Goal: Task Accomplishment & Management: Manage account settings

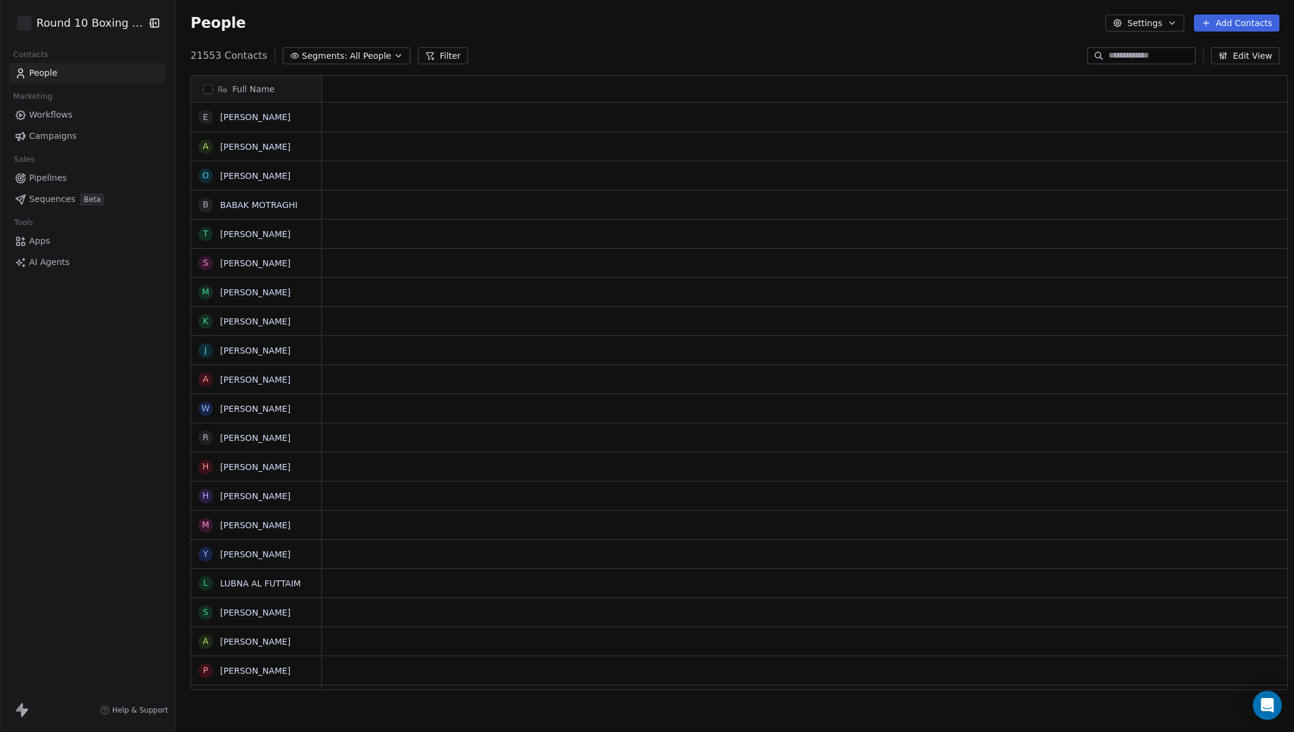
scroll to position [635, 1117]
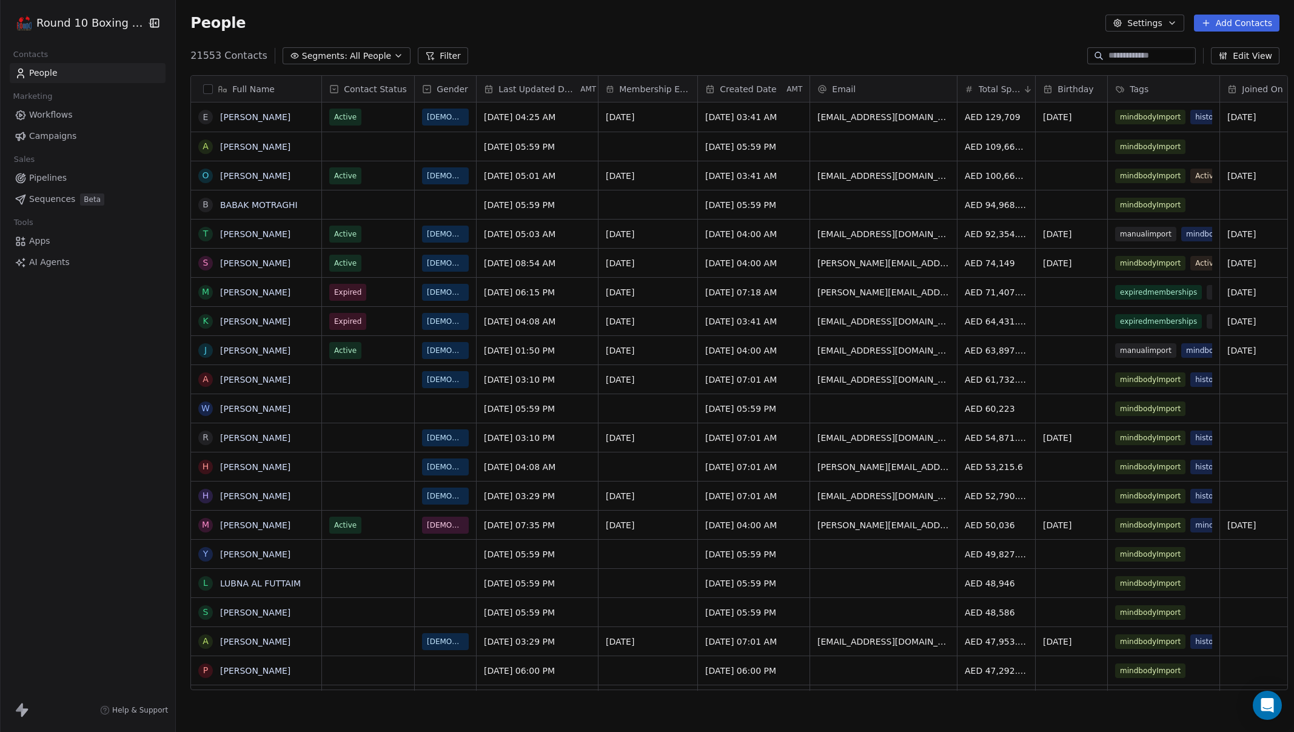
click at [75, 136] on link "Campaigns" at bounding box center [88, 136] width 156 height 20
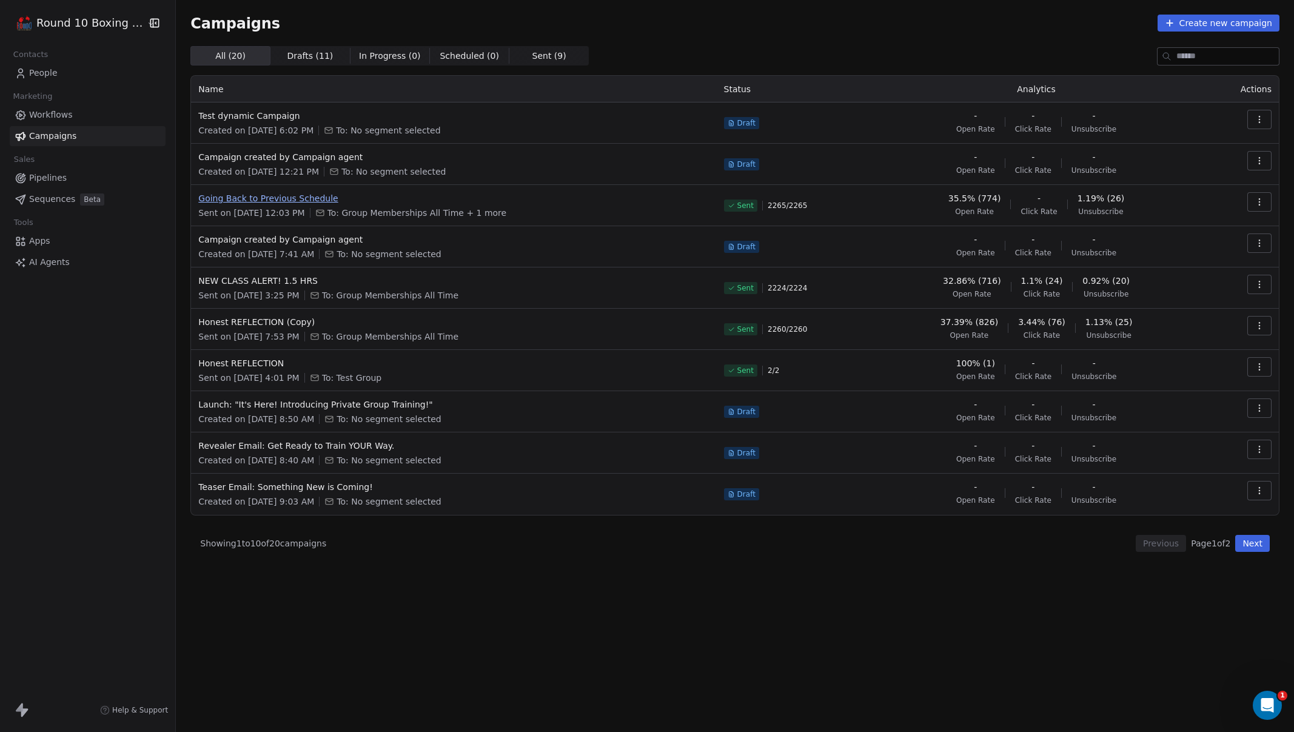
click at [279, 202] on span "Going Back to Previous Schedule" at bounding box center [453, 198] width 510 height 12
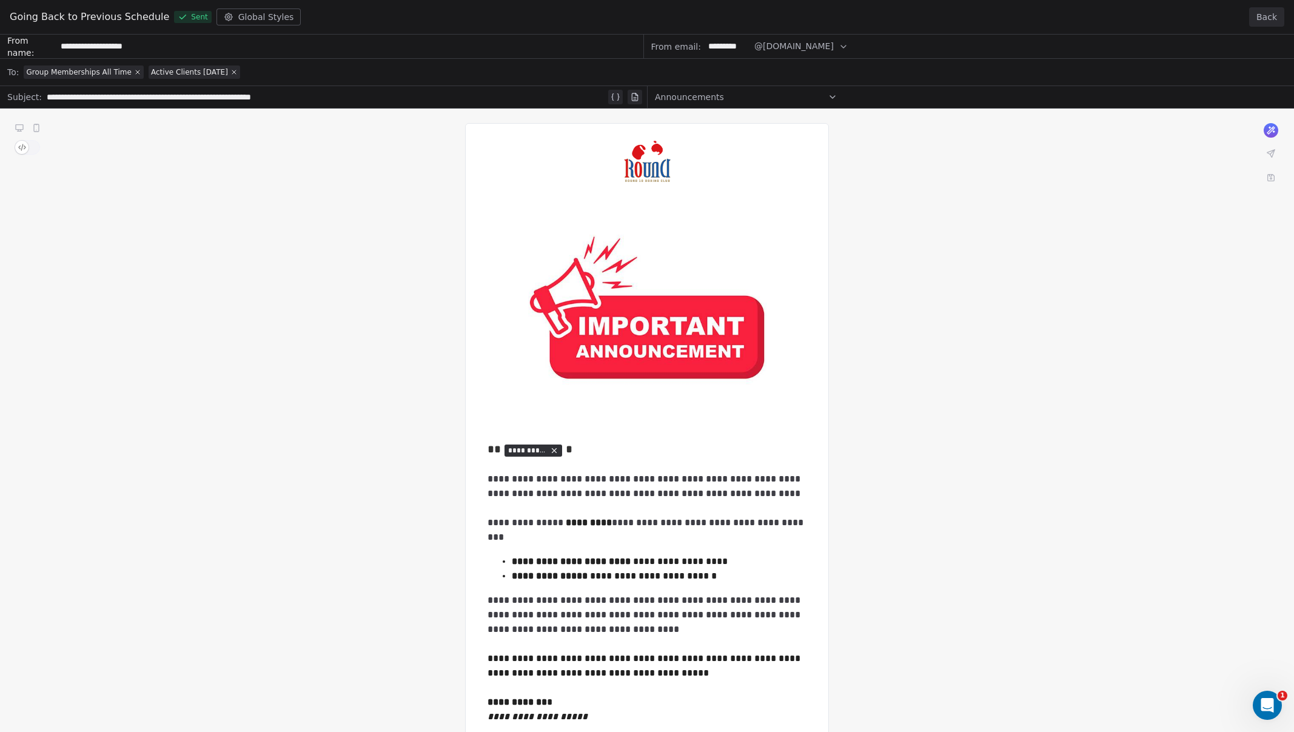
click at [1264, 21] on button "Back" at bounding box center [1266, 16] width 35 height 19
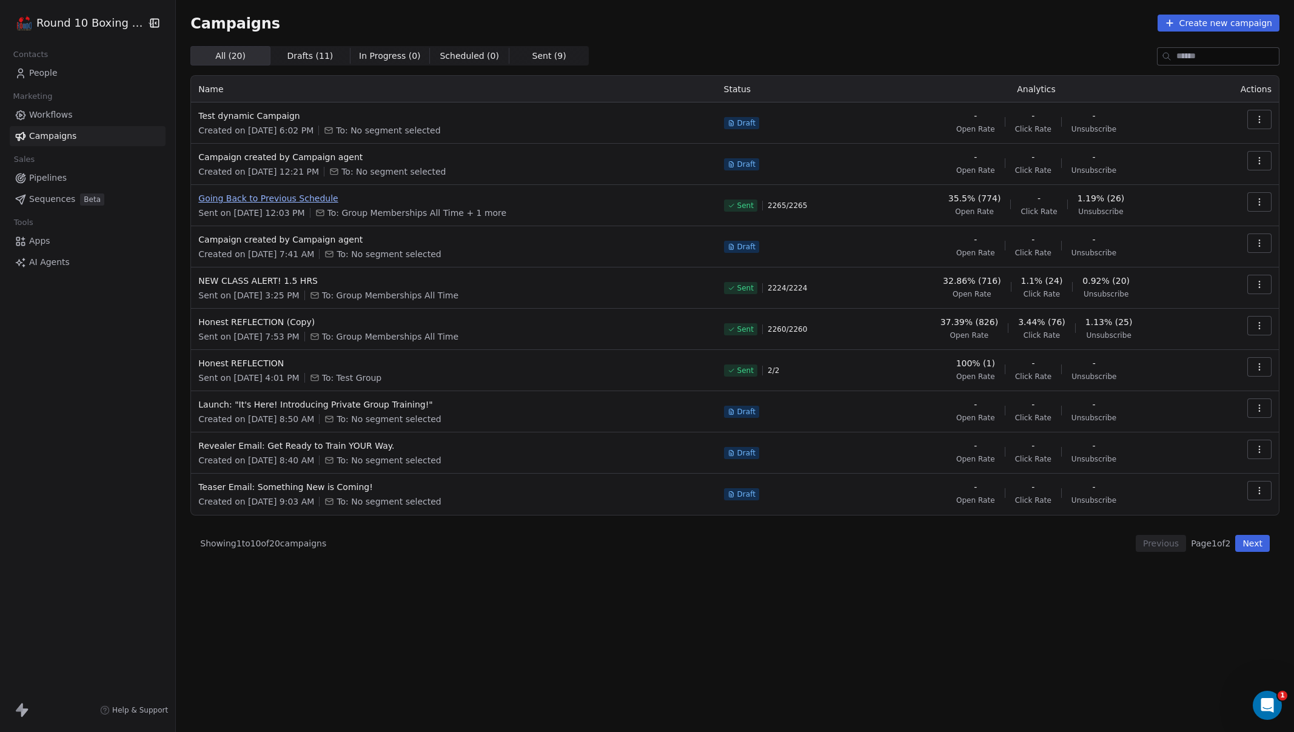
click at [276, 195] on span "Going Back to Previous Schedule" at bounding box center [453, 198] width 510 height 12
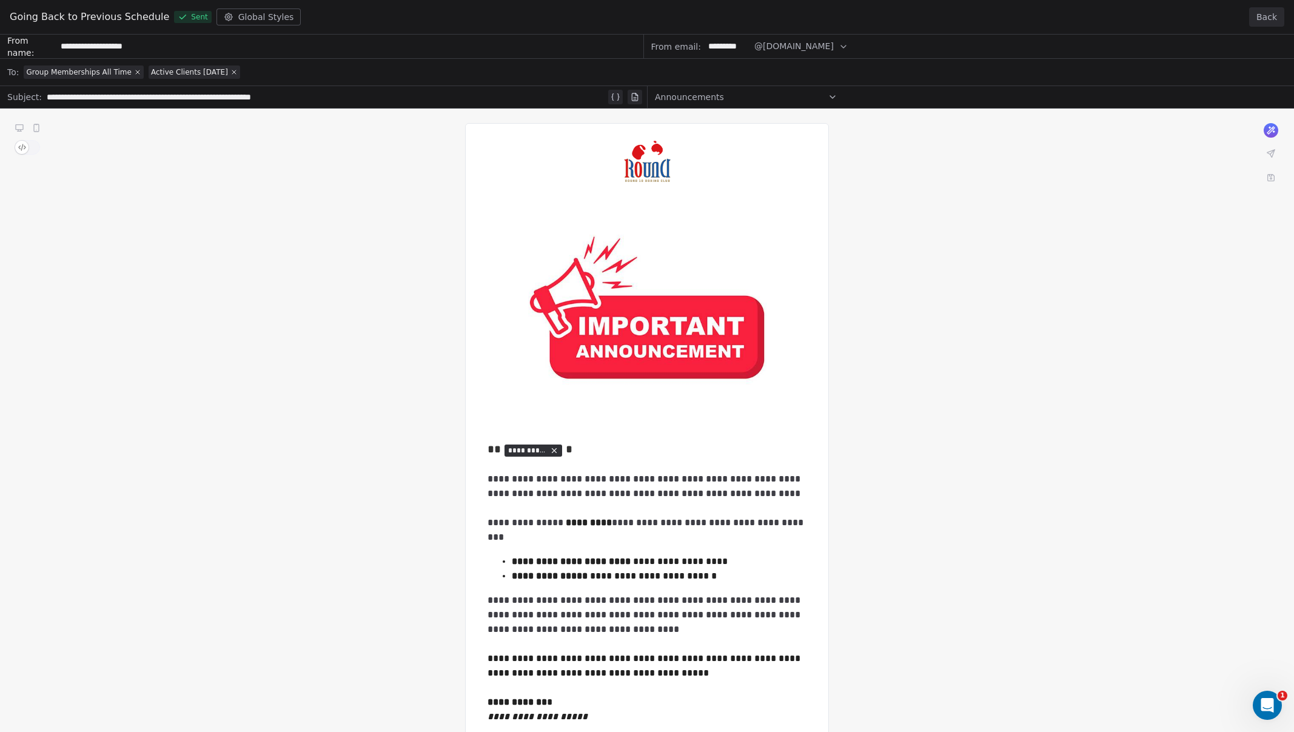
click at [1272, 16] on button "Back" at bounding box center [1266, 16] width 35 height 19
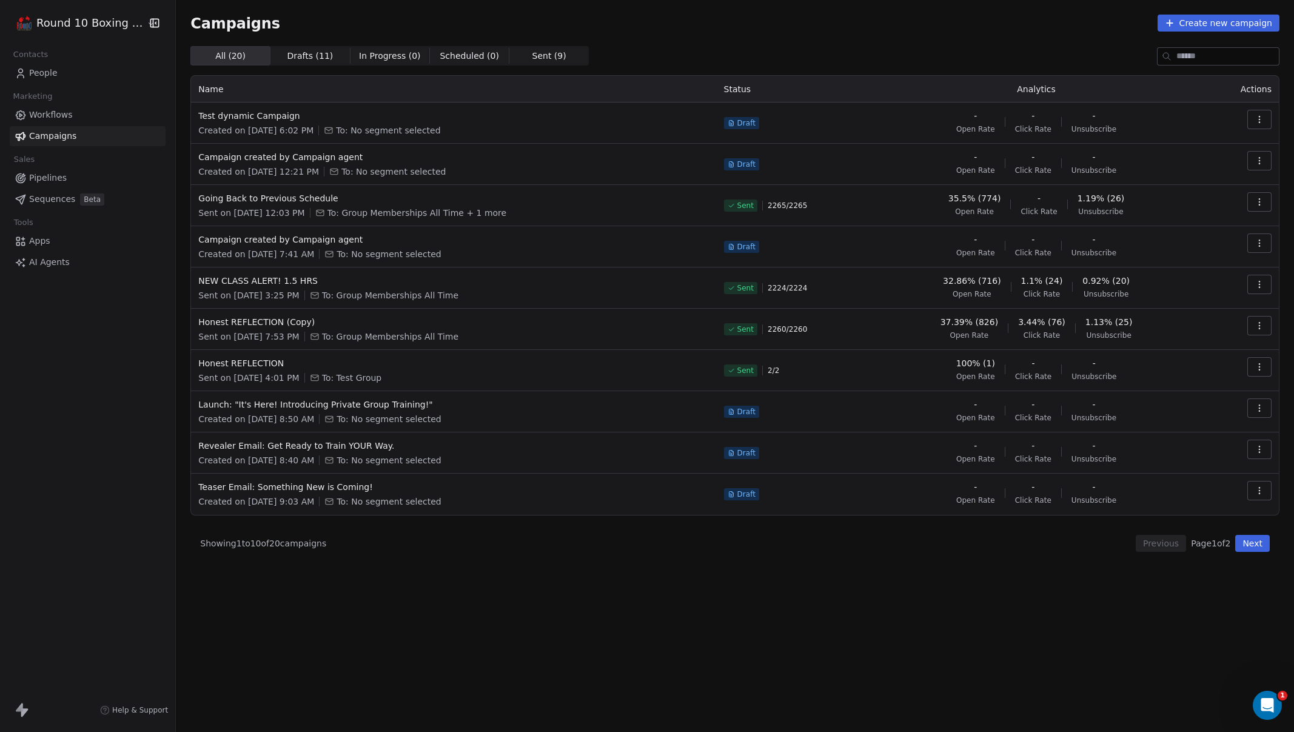
click at [76, 28] on html "Round 10 Boxing Club Contacts People Marketing Workflows Campaigns Sales Pipeli…" at bounding box center [647, 366] width 1294 height 732
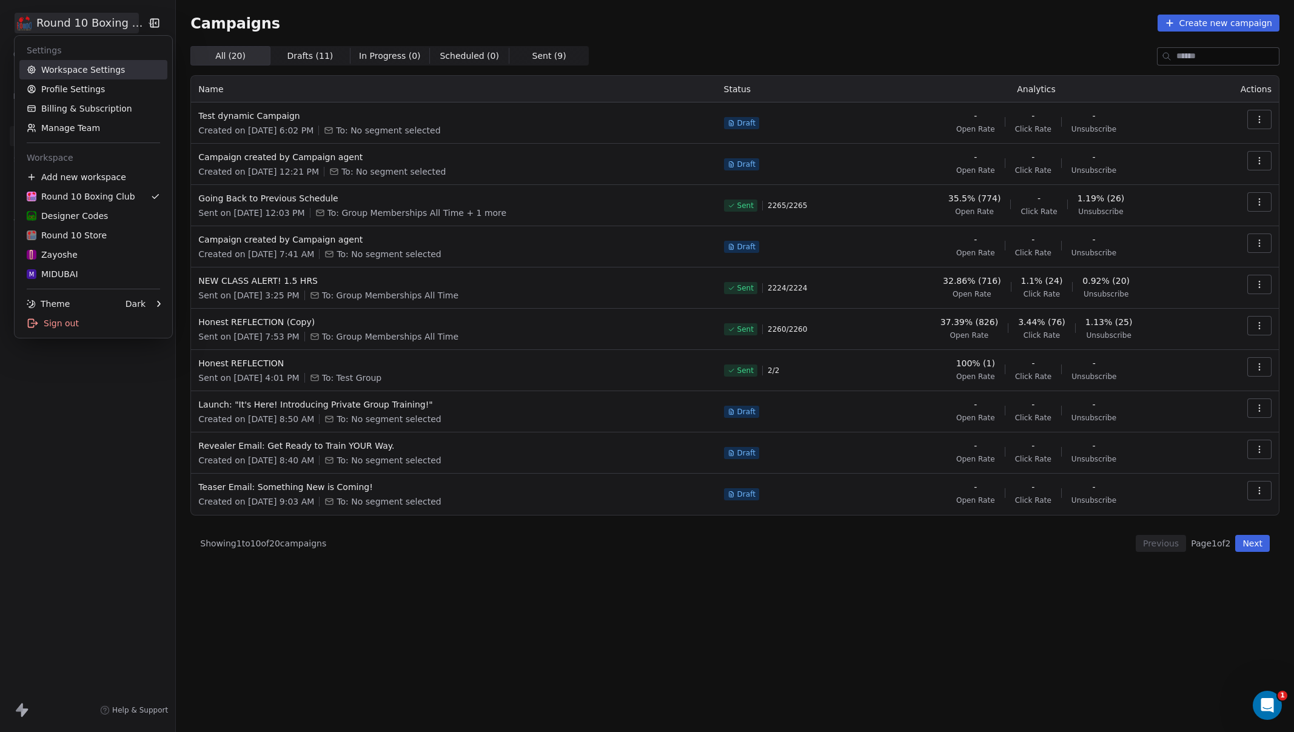
click at [94, 77] on link "Workspace Settings" at bounding box center [93, 69] width 148 height 19
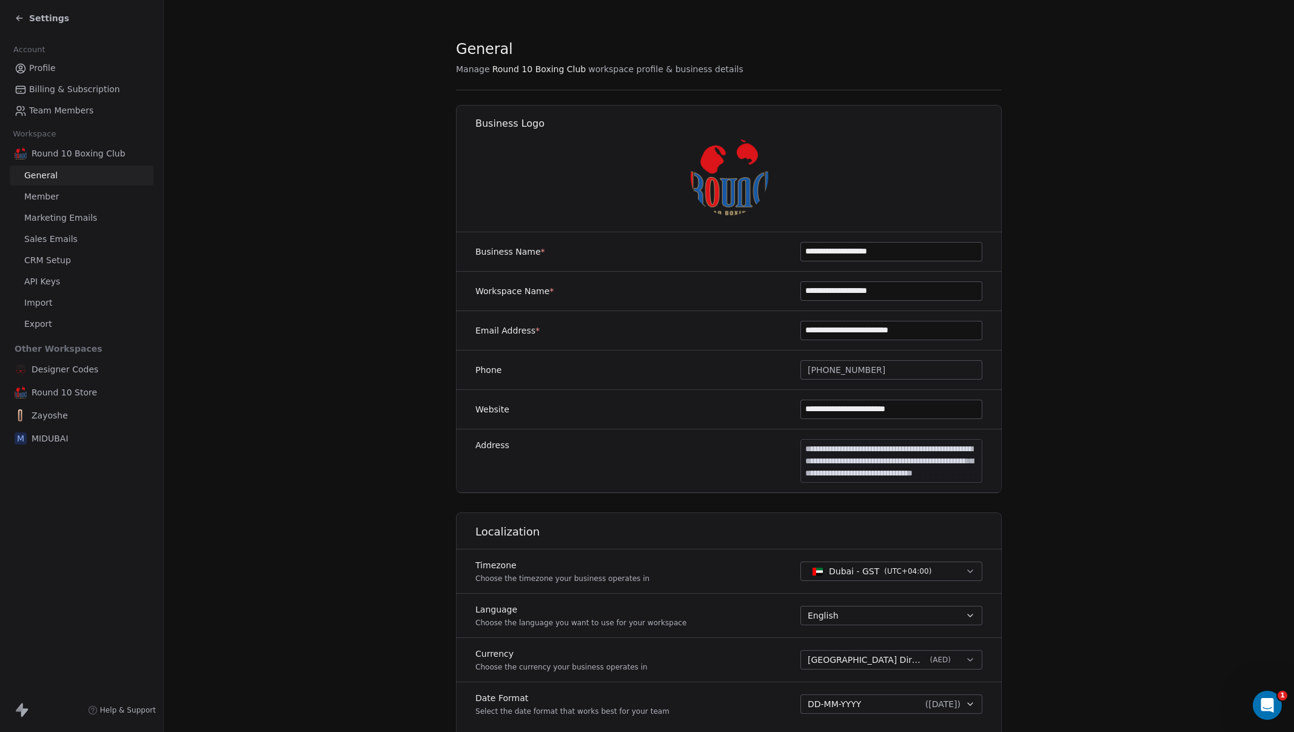
click at [72, 218] on span "Marketing Emails" at bounding box center [60, 218] width 73 height 13
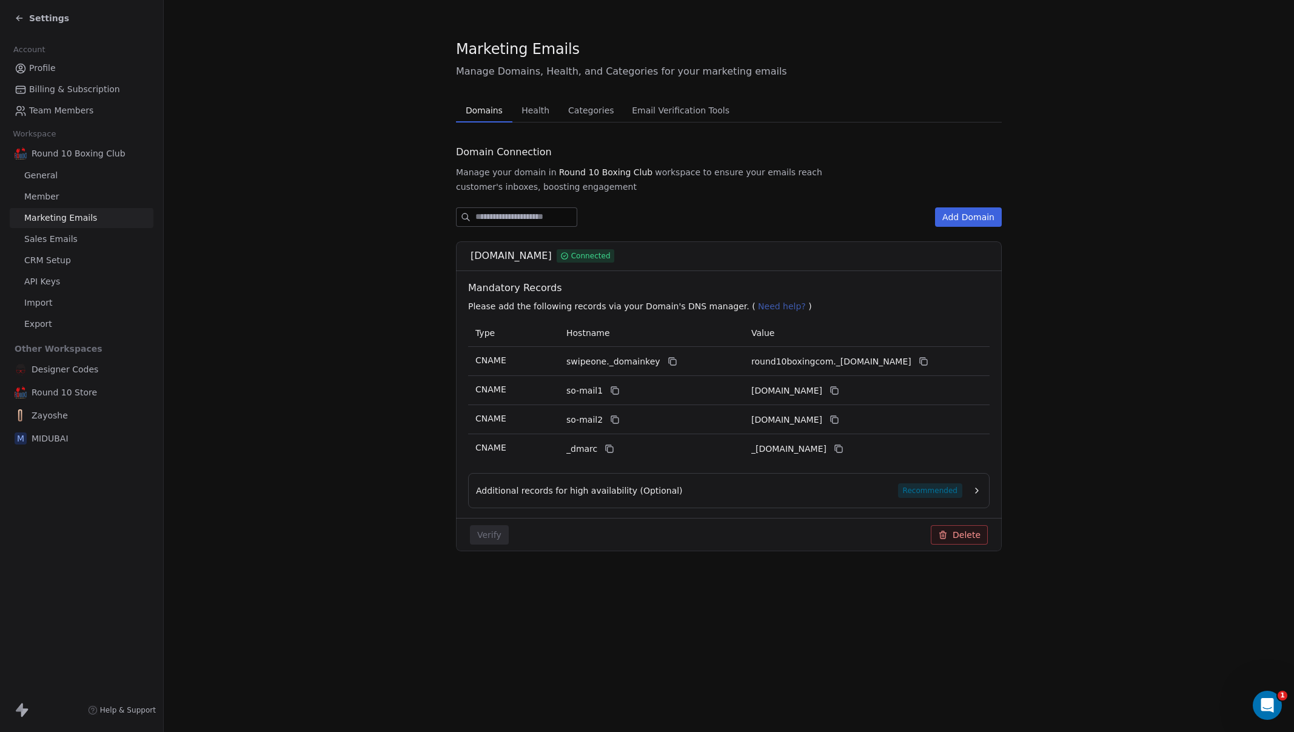
click at [545, 112] on span "Health" at bounding box center [536, 110] width 38 height 17
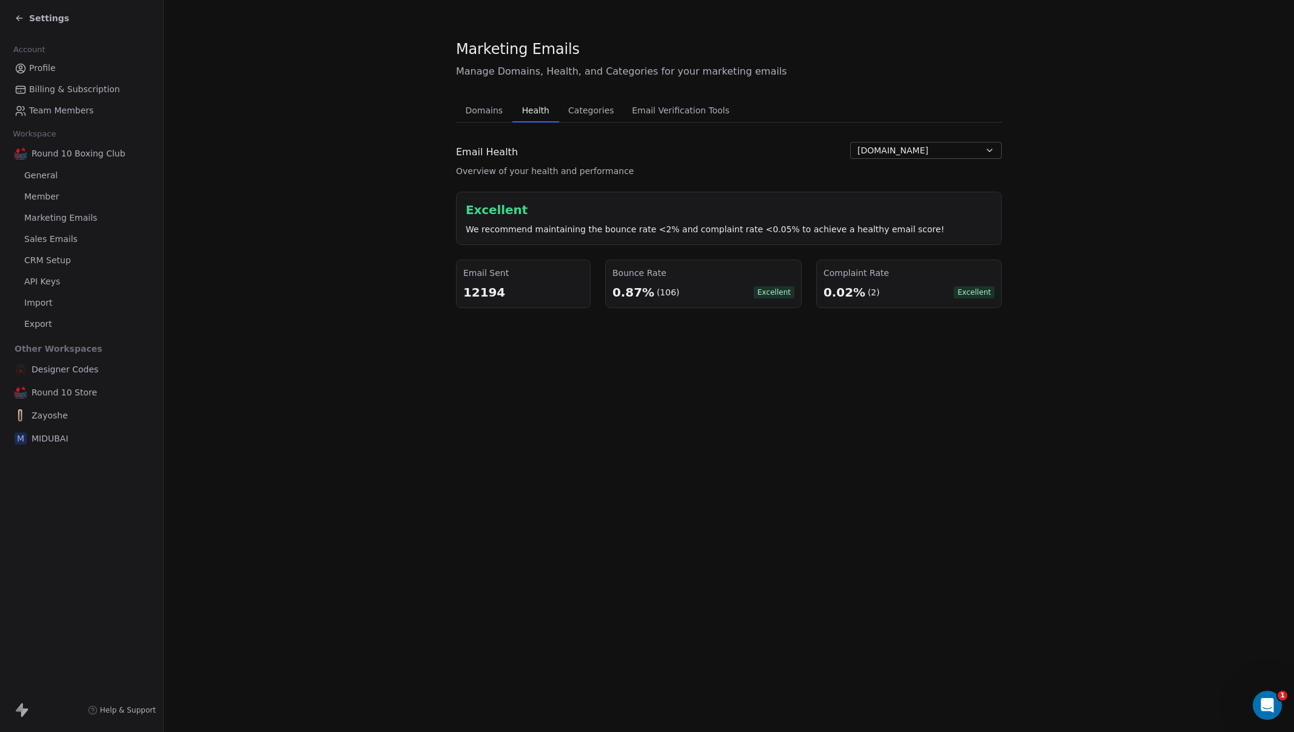
click at [26, 19] on div "Settings" at bounding box center [42, 18] width 55 height 12
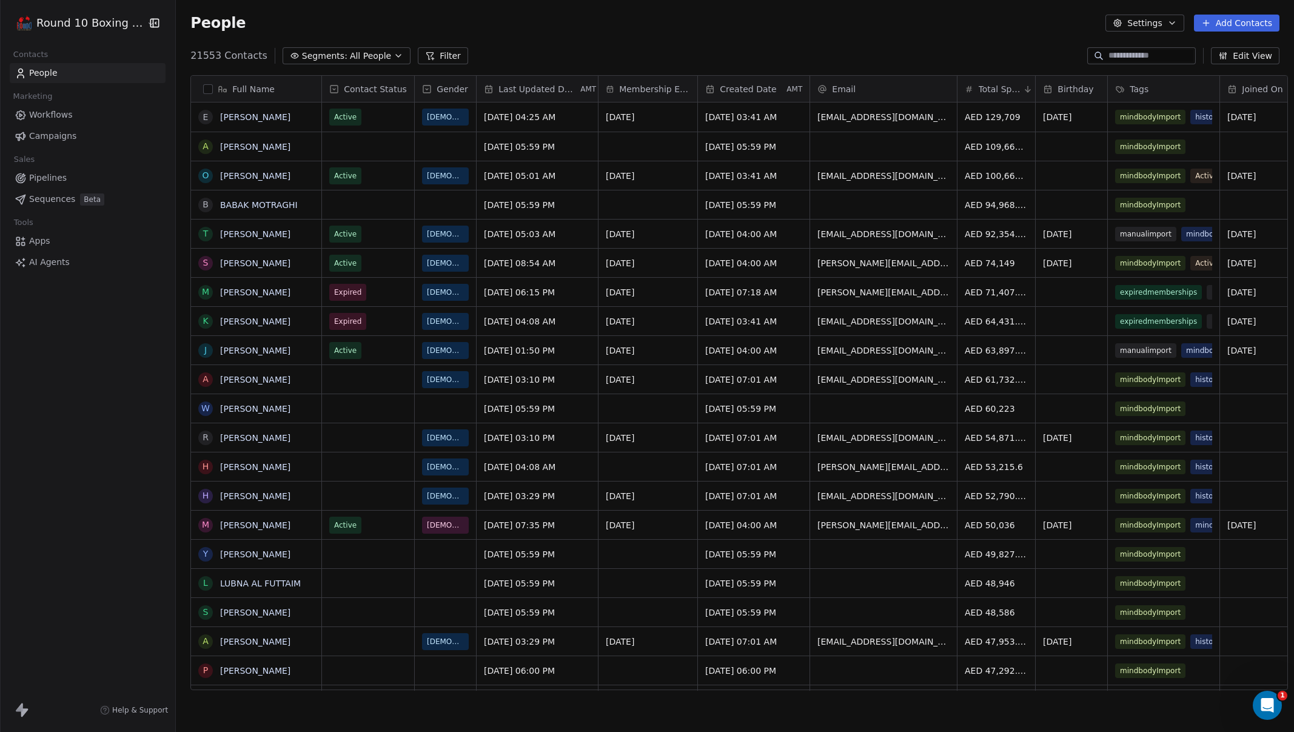
scroll to position [10, 10]
click at [121, 408] on div "Round 10 Boxing Club Contacts People Marketing Workflows Campaigns Sales Pipeli…" at bounding box center [87, 366] width 175 height 732
click at [62, 19] on html "Round 10 Boxing Club Contacts People Marketing Workflows Campaigns Sales Pipeli…" at bounding box center [647, 366] width 1294 height 732
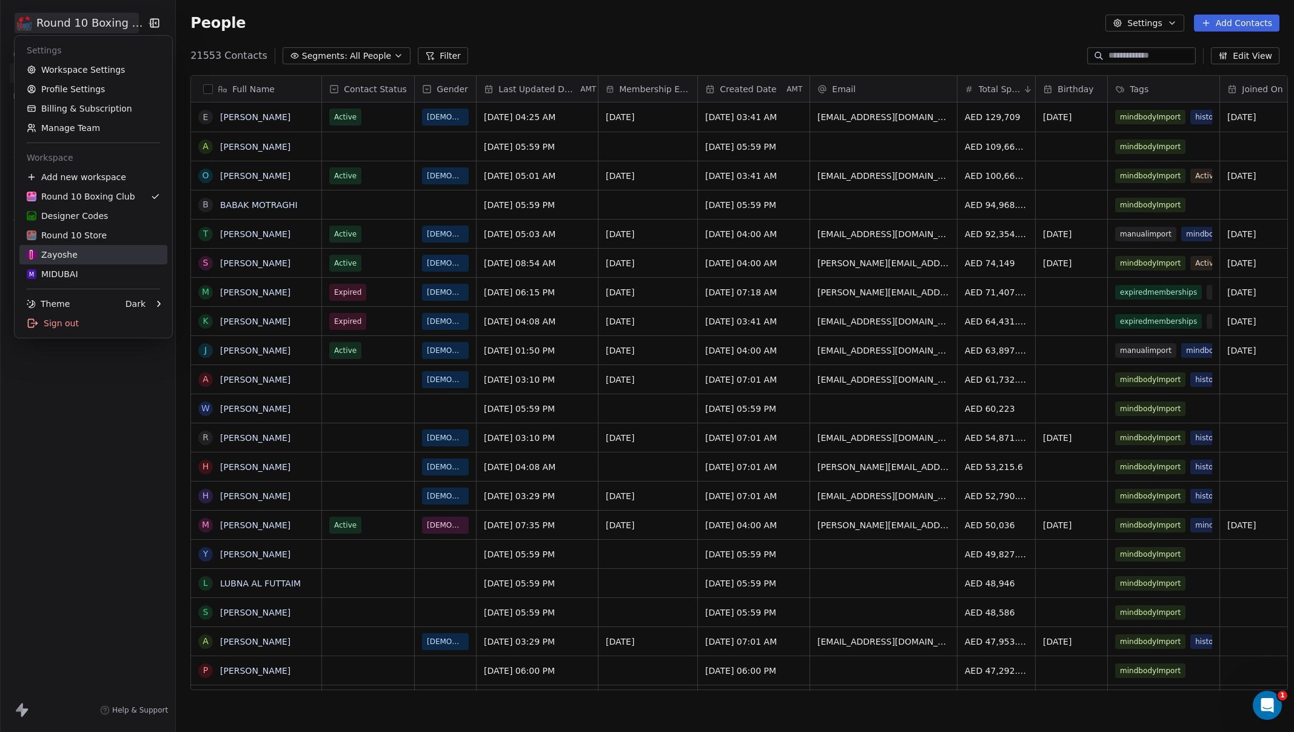
click at [74, 261] on link "Zayoshe" at bounding box center [93, 254] width 148 height 19
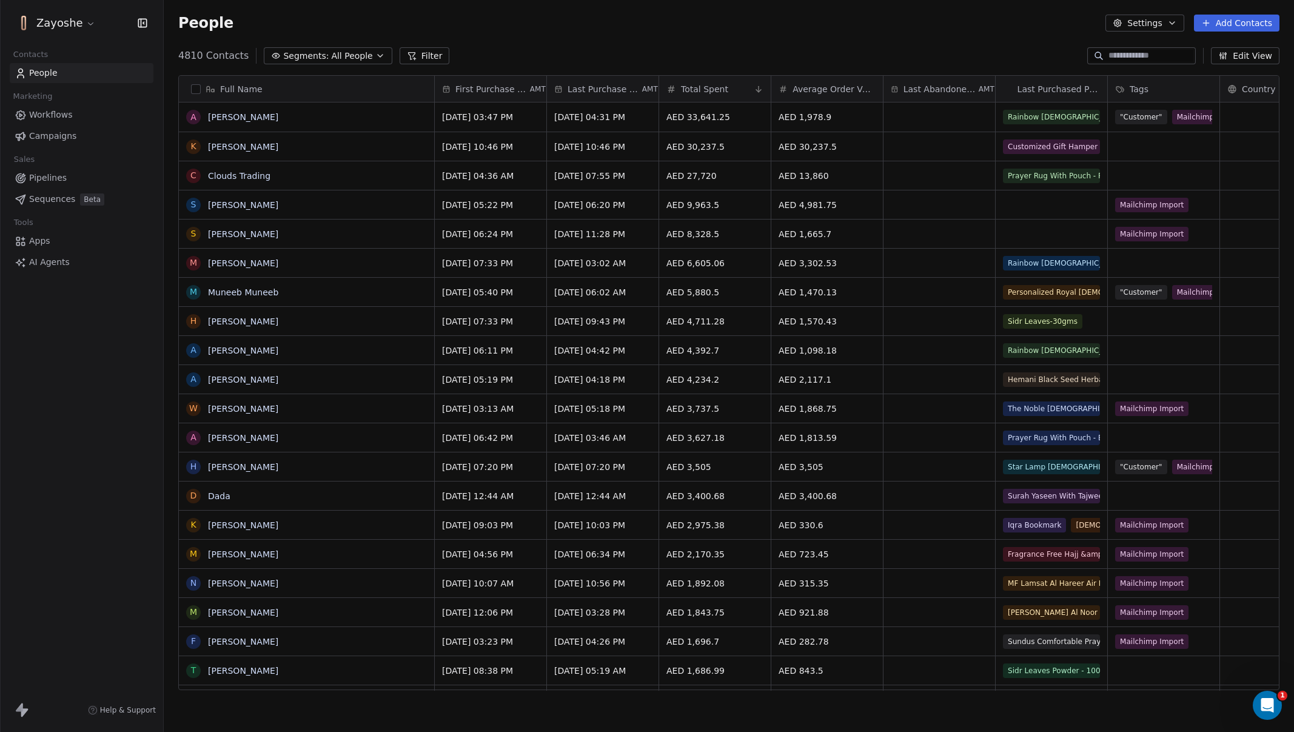
scroll to position [10, 10]
click at [64, 113] on span "Workflows" at bounding box center [51, 115] width 44 height 13
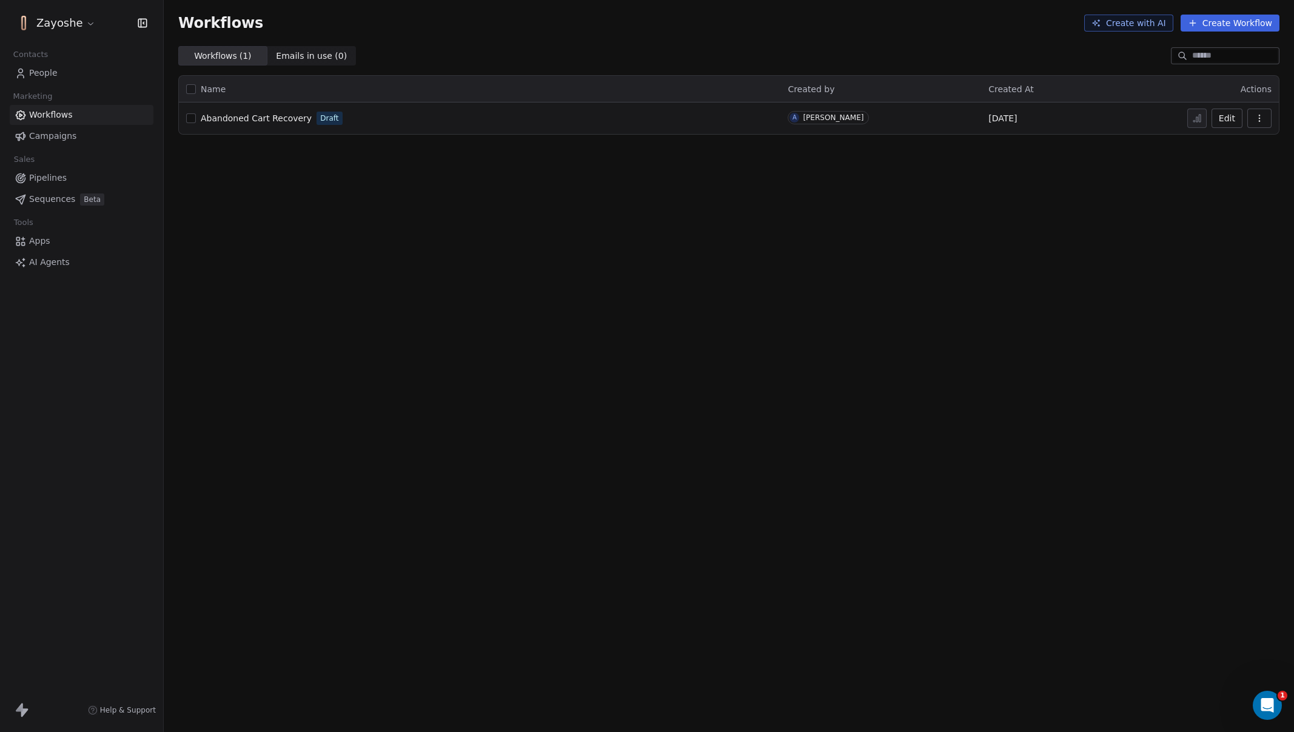
click at [75, 25] on html "Zayoshe Contacts People Marketing Workflows Campaigns Sales Pipelines Sequences…" at bounding box center [647, 366] width 1294 height 732
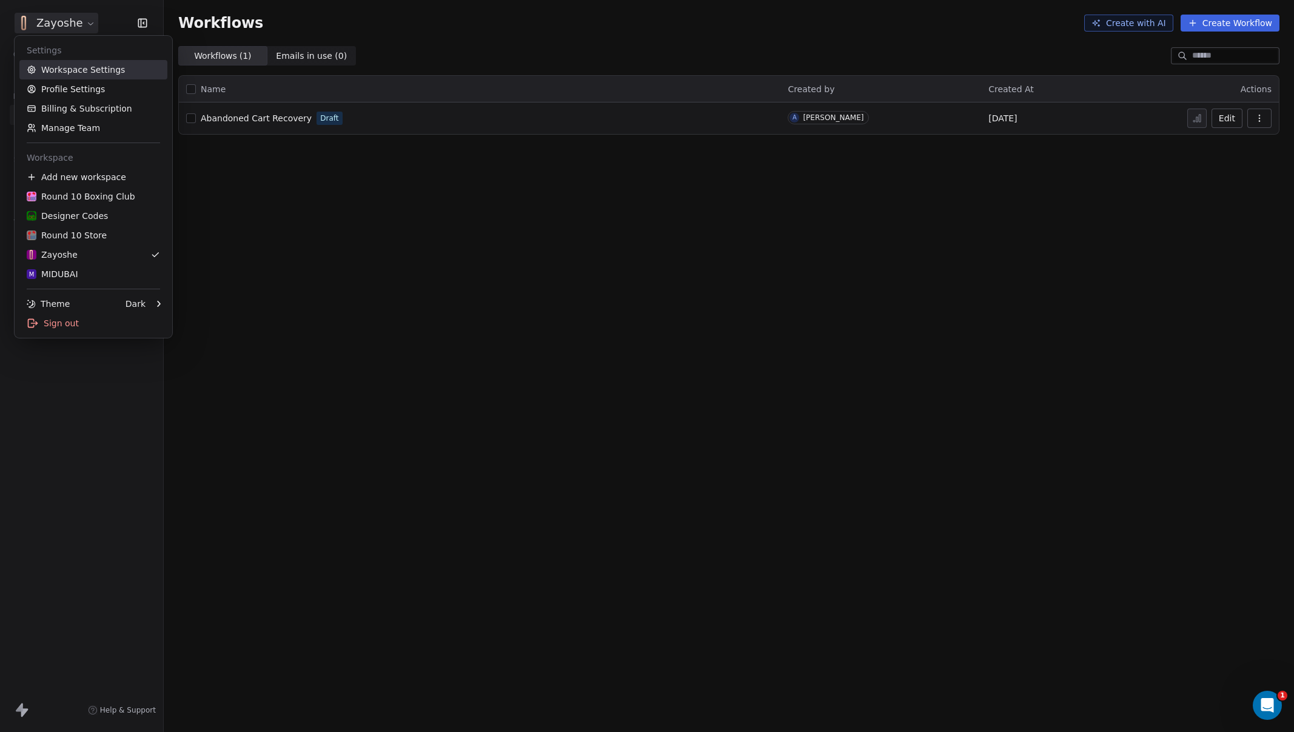
click at [111, 67] on link "Workspace Settings" at bounding box center [93, 69] width 148 height 19
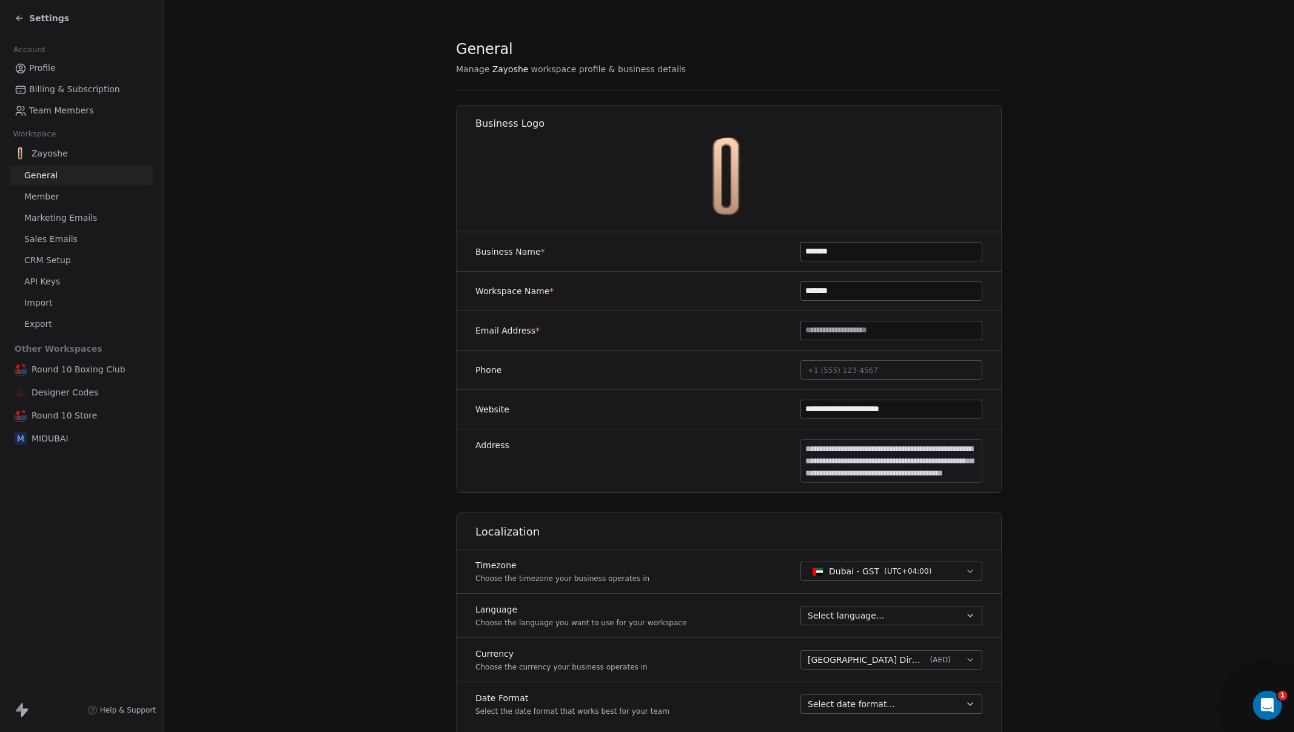
click at [79, 217] on span "Marketing Emails" at bounding box center [60, 218] width 73 height 13
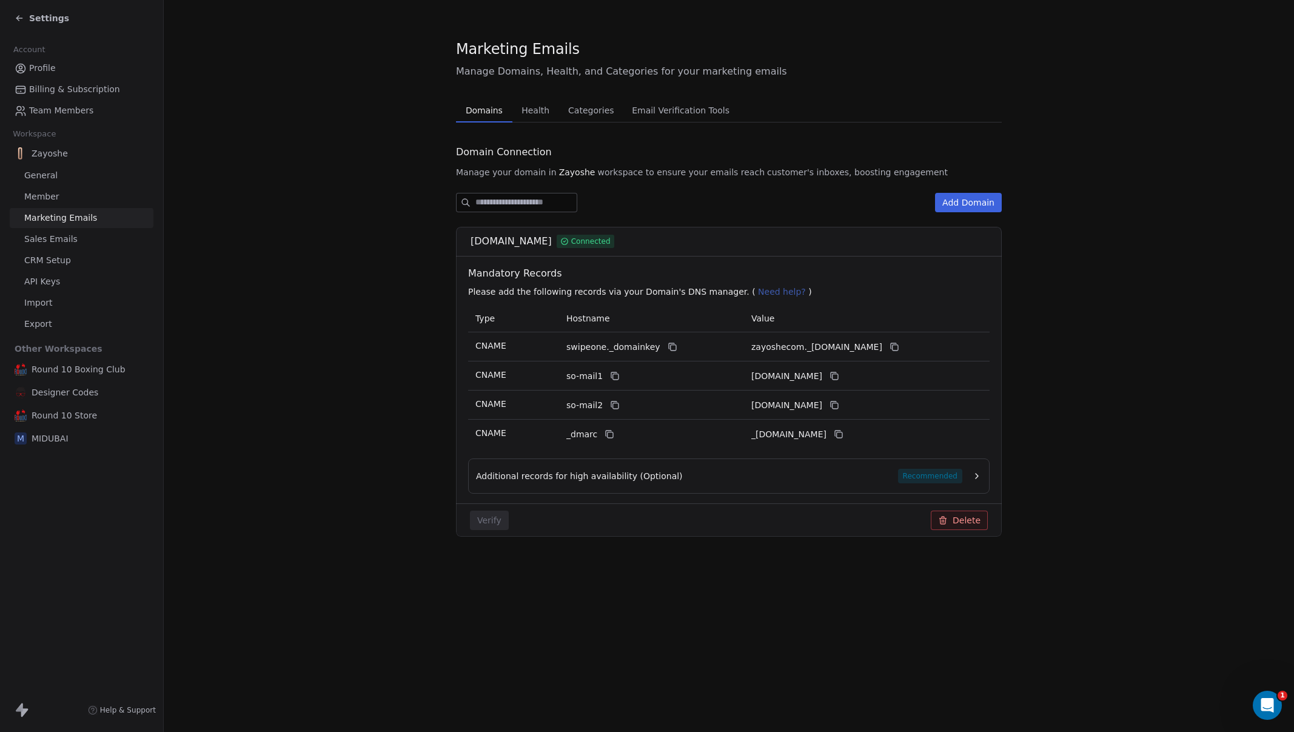
click at [530, 99] on button "Health Health" at bounding box center [535, 110] width 47 height 24
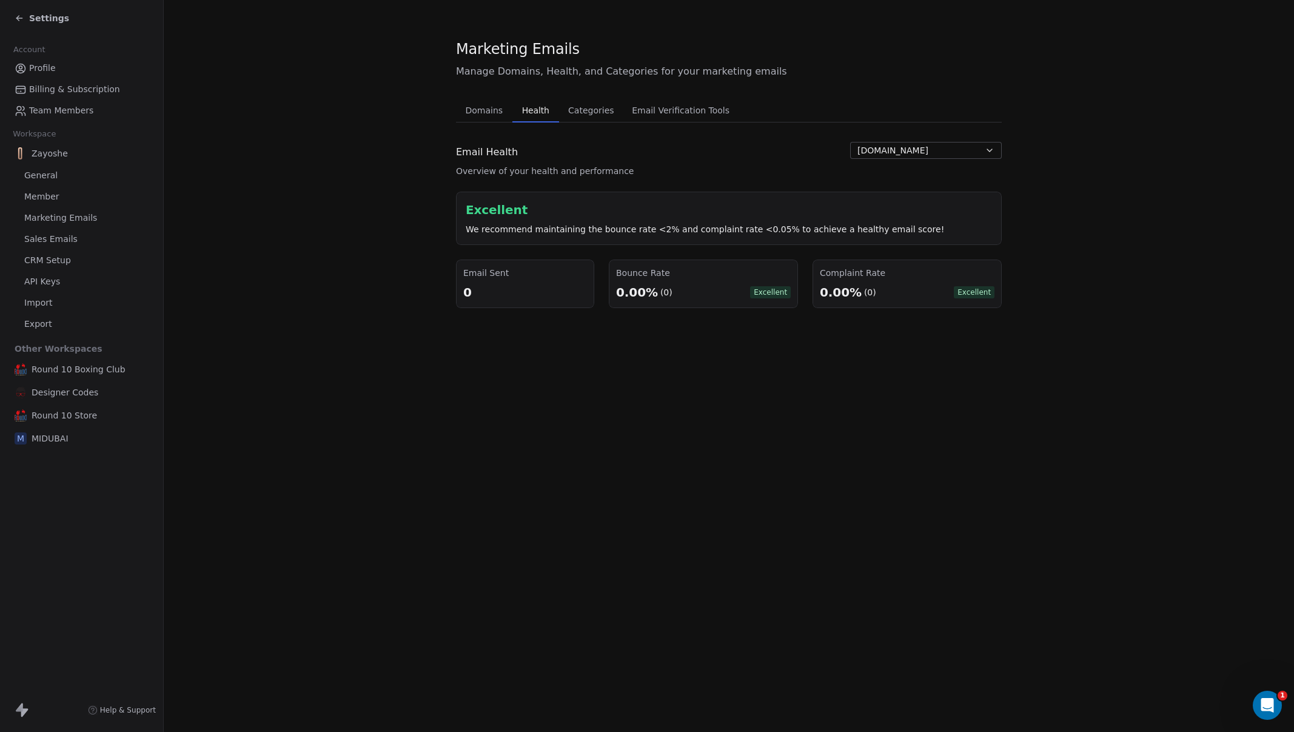
click at [581, 119] on button "Categories Categories" at bounding box center [591, 110] width 64 height 24
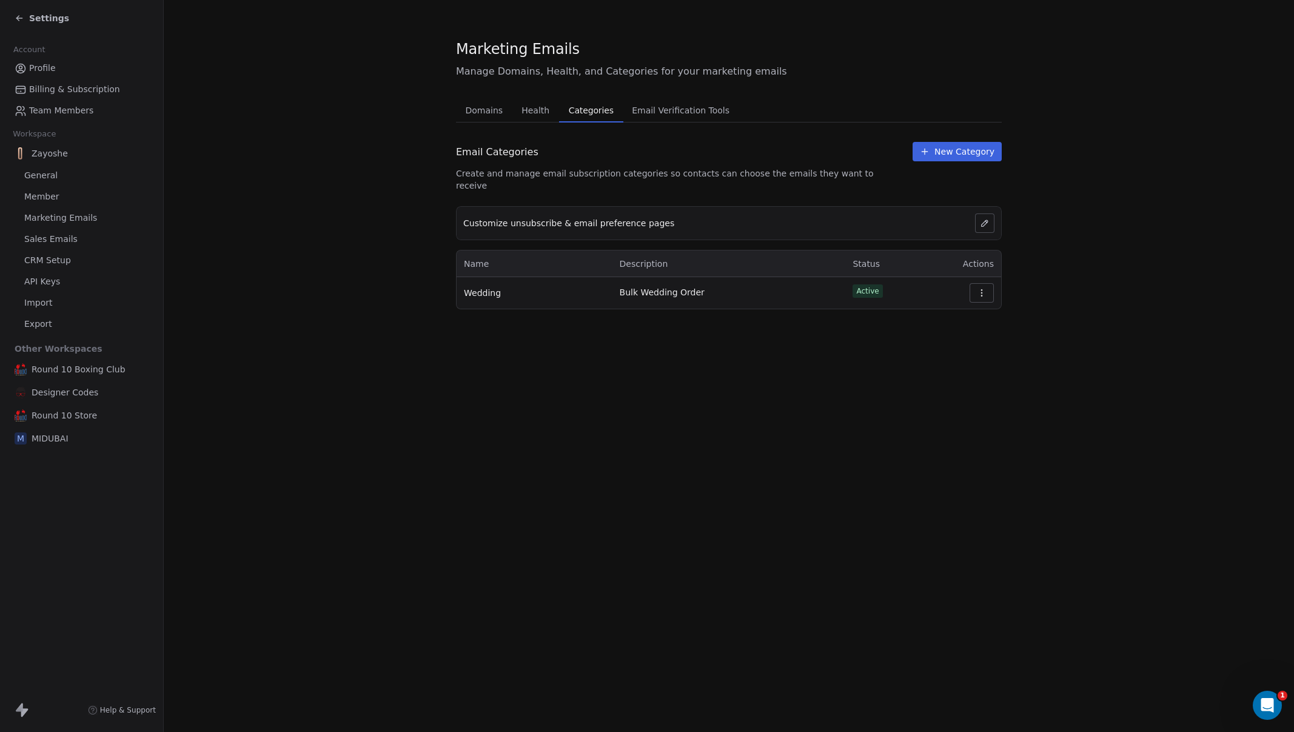
click at [700, 112] on span "Email Verification Tools" at bounding box center [680, 110] width 107 height 17
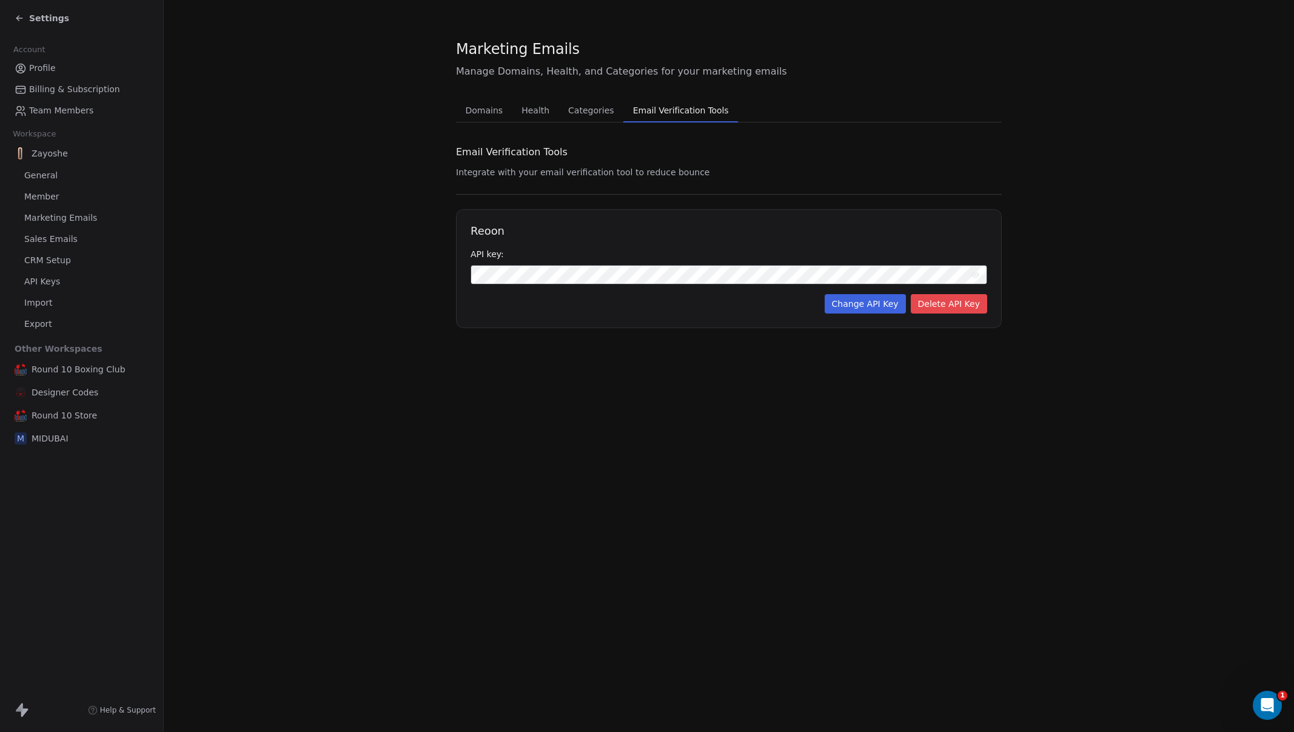
click at [59, 179] on link "General" at bounding box center [82, 176] width 144 height 20
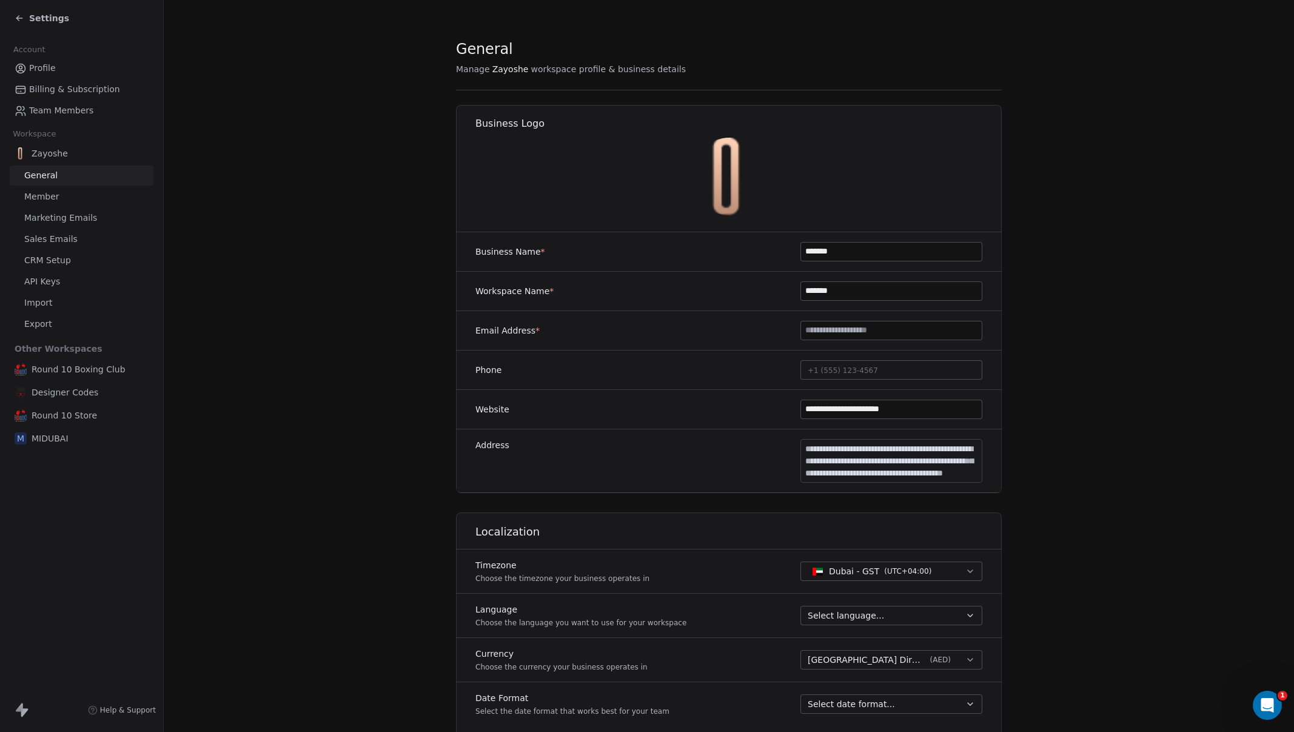
click at [52, 230] on link "Sales Emails" at bounding box center [82, 239] width 144 height 20
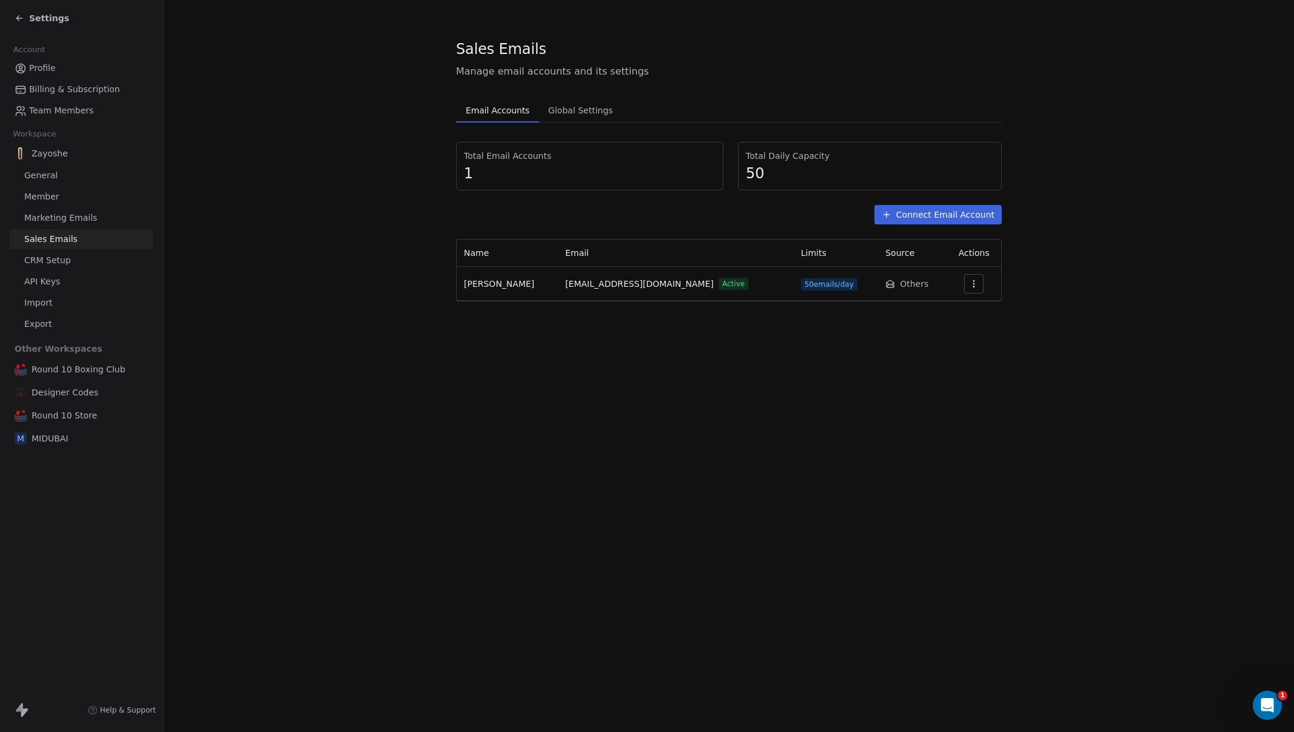
click at [581, 116] on span "Global Settings" at bounding box center [580, 110] width 75 height 17
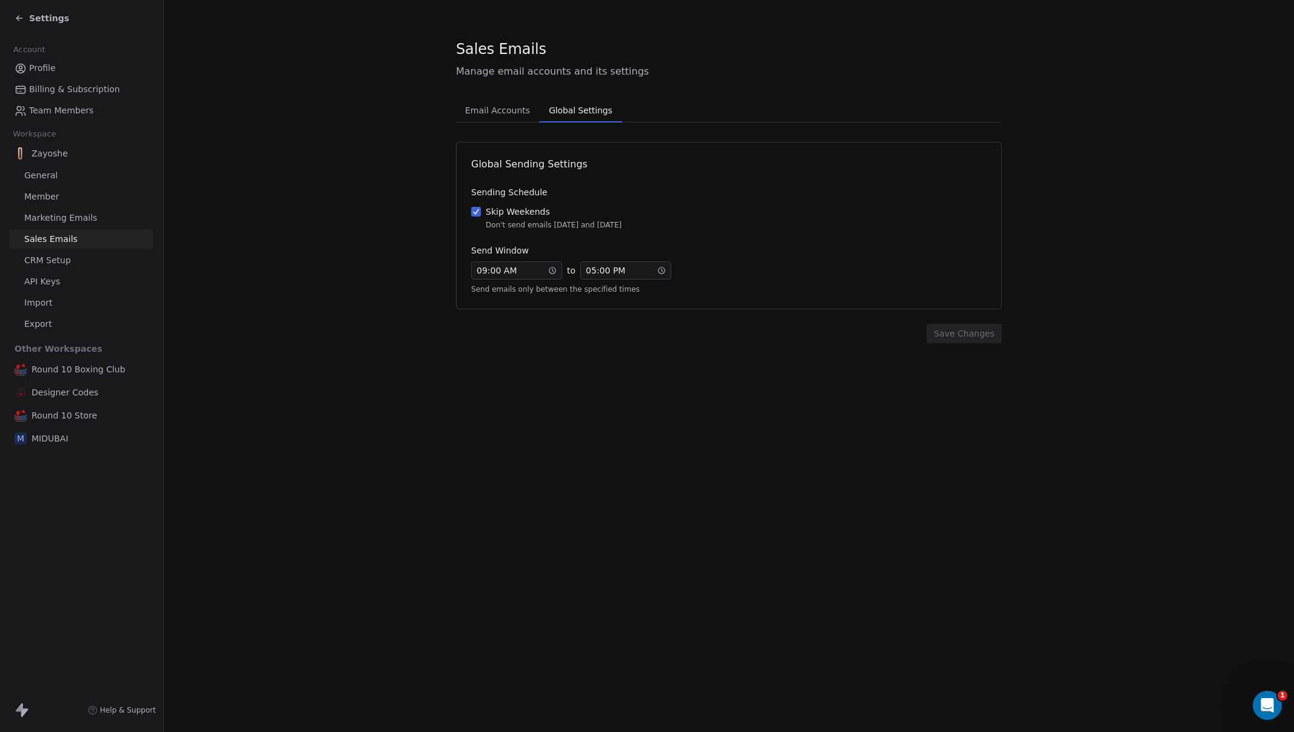
click at [20, 16] on icon at bounding box center [20, 18] width 10 height 10
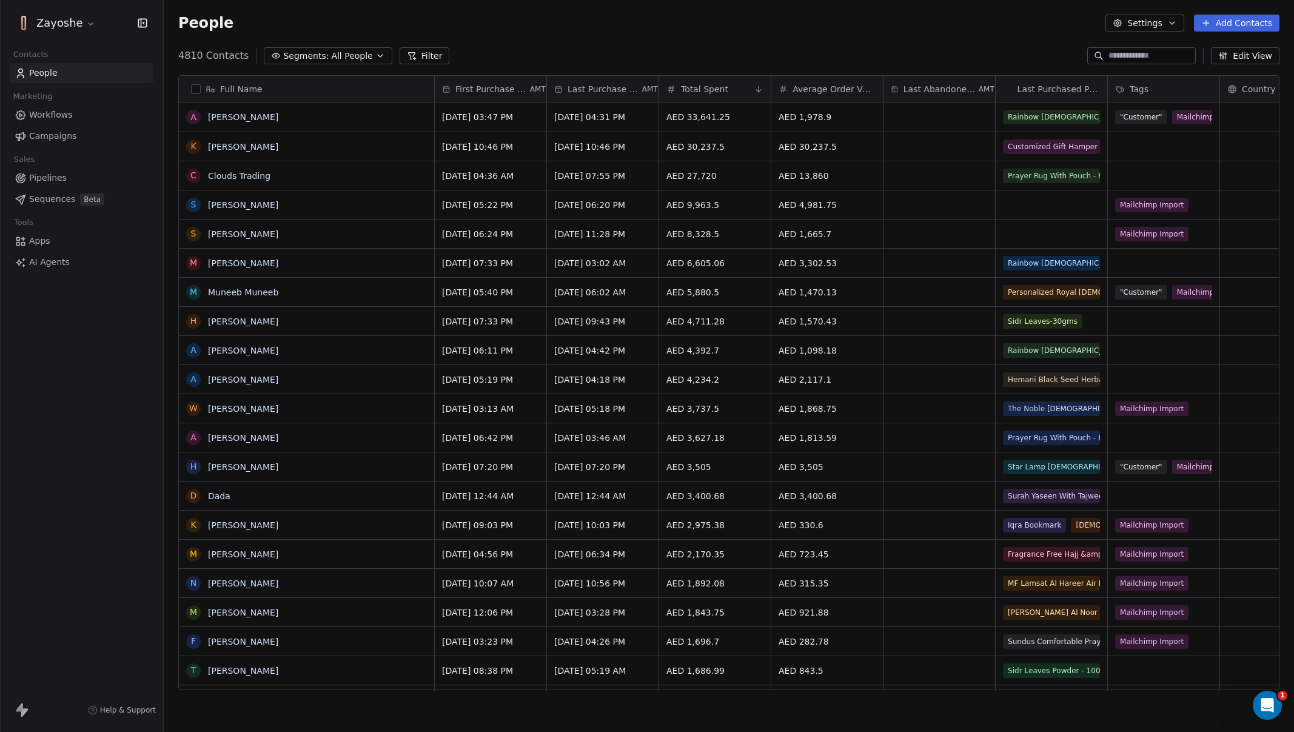
scroll to position [635, 1121]
click at [66, 138] on span "Campaigns" at bounding box center [52, 136] width 47 height 13
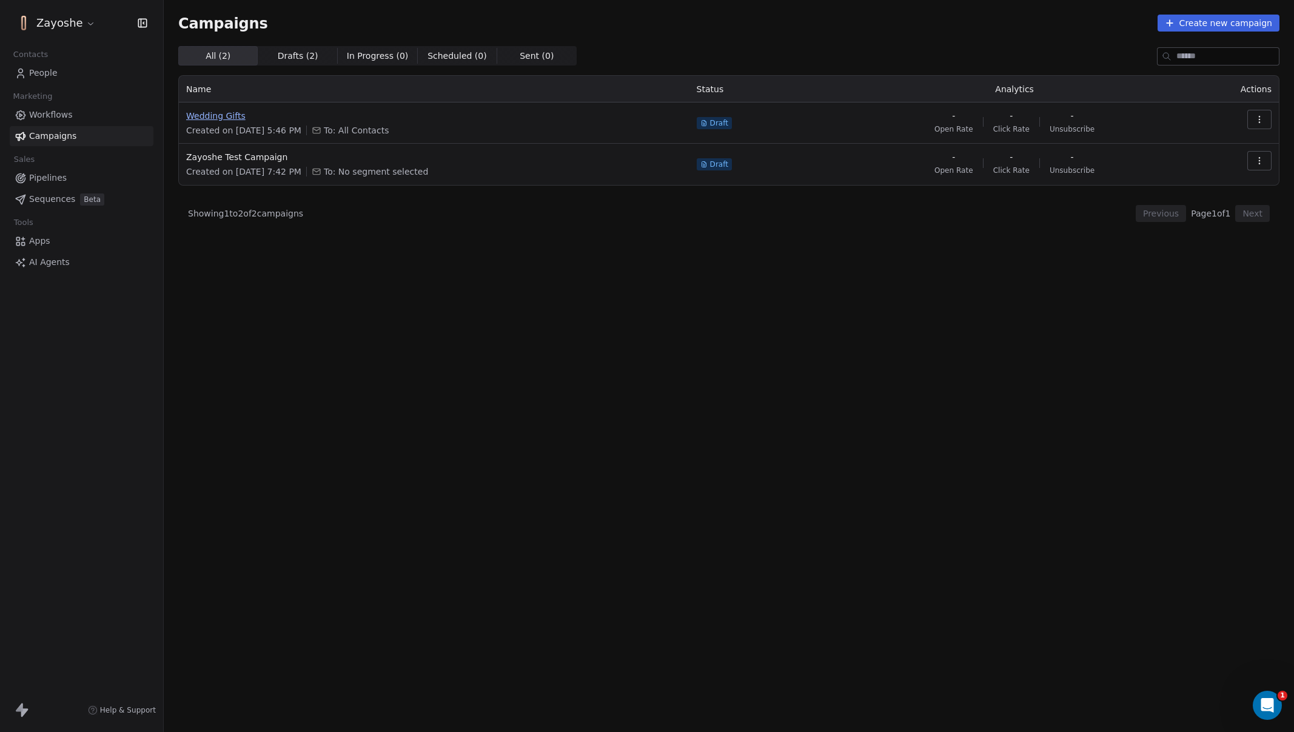
click at [239, 119] on span "Wedding Gifts" at bounding box center [434, 116] width 496 height 12
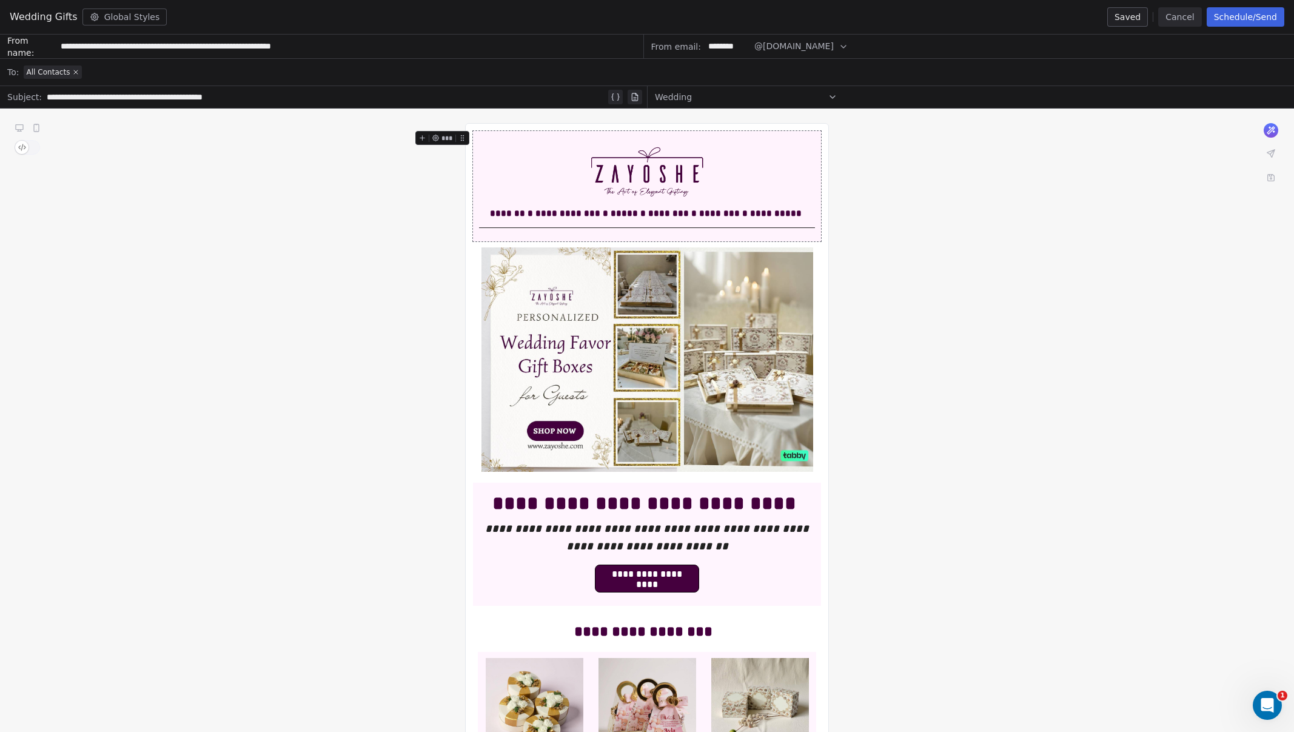
click at [725, 49] on input "********" at bounding box center [727, 46] width 47 height 22
click at [1178, 18] on button "Cancel" at bounding box center [1179, 16] width 43 height 19
